Goal: Communication & Community: Participate in discussion

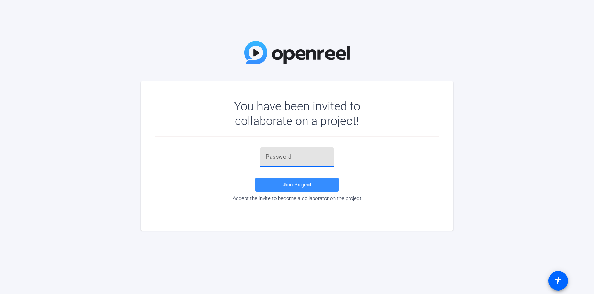
click at [275, 159] on input "text" at bounding box center [297, 157] width 63 height 8
paste input "Fp^=@u"
type input "Fp^=@u"
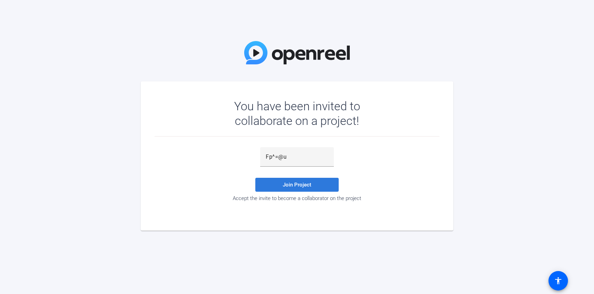
click at [297, 181] on span "Join Project" at bounding box center [297, 184] width 28 height 6
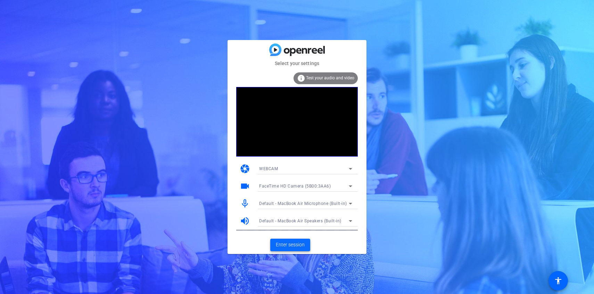
click at [295, 243] on span "Enter session" at bounding box center [290, 244] width 29 height 7
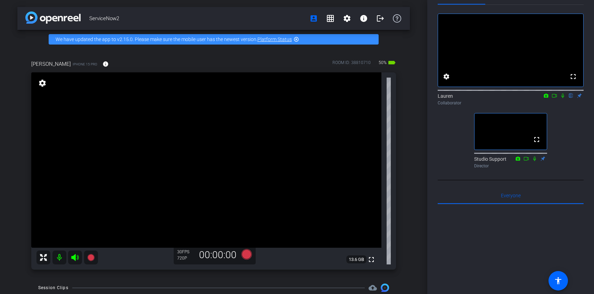
scroll to position [27, 0]
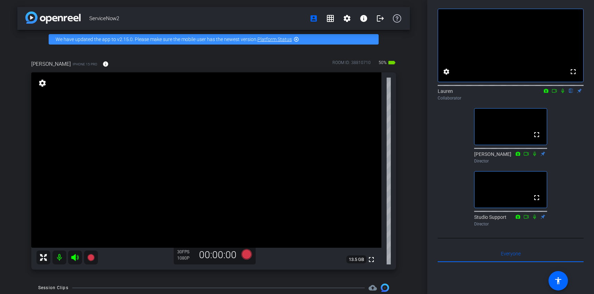
click at [563, 93] on icon at bounding box center [563, 91] width 3 height 5
click at [564, 93] on icon at bounding box center [563, 90] width 6 height 5
click at [563, 93] on icon at bounding box center [563, 90] width 6 height 5
click at [564, 93] on icon at bounding box center [563, 90] width 6 height 5
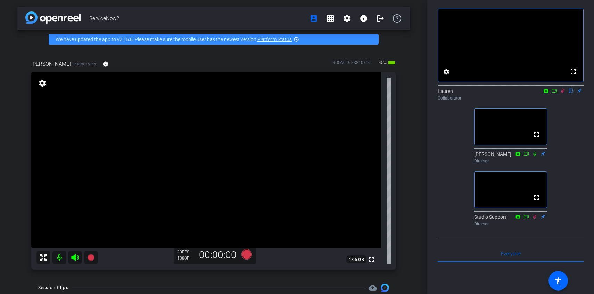
click at [562, 93] on icon at bounding box center [563, 91] width 4 height 5
